Goal: Check status: Check status

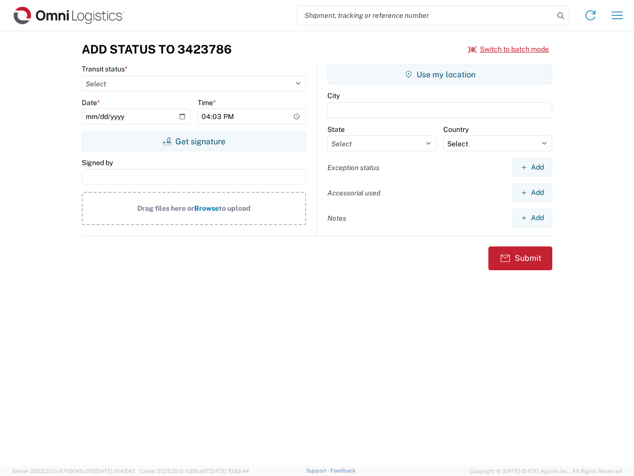
click at [426, 15] on input "search" at bounding box center [425, 15] width 257 height 19
click at [561, 16] on icon at bounding box center [561, 16] width 14 height 14
click at [591, 15] on icon at bounding box center [591, 15] width 16 height 16
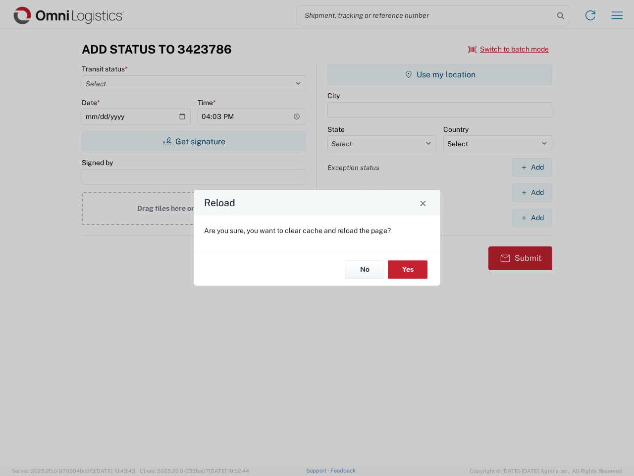
click at [617, 15] on div "Reload Are you sure, you want to clear cache and reload the page? No Yes" at bounding box center [317, 238] width 634 height 476
click at [509, 49] on div "Reload Are you sure, you want to clear cache and reload the page? No Yes" at bounding box center [317, 238] width 634 height 476
click at [194, 141] on div "Reload Are you sure, you want to clear cache and reload the page? No Yes" at bounding box center [317, 238] width 634 height 476
click at [440, 74] on div "Reload Are you sure, you want to clear cache and reload the page? No Yes" at bounding box center [317, 238] width 634 height 476
click at [532, 167] on div "Reload Are you sure, you want to clear cache and reload the page? No Yes" at bounding box center [317, 238] width 634 height 476
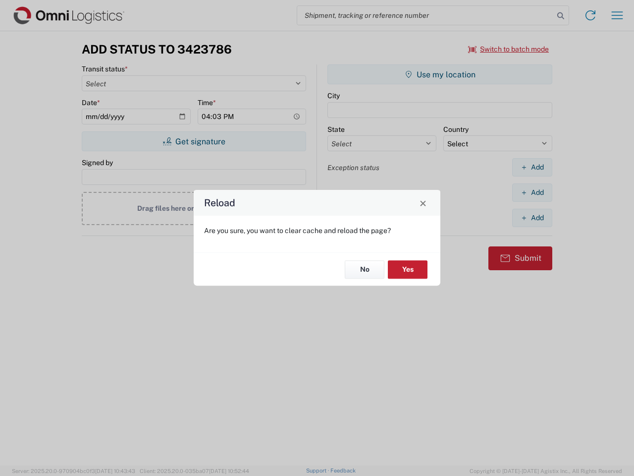
click at [532, 192] on div "Reload Are you sure, you want to clear cache and reload the page? No Yes" at bounding box center [317, 238] width 634 height 476
click at [532, 217] on div "Reload Are you sure, you want to clear cache and reload the page? No Yes" at bounding box center [317, 238] width 634 height 476
